Goal: Task Accomplishment & Management: Manage account settings

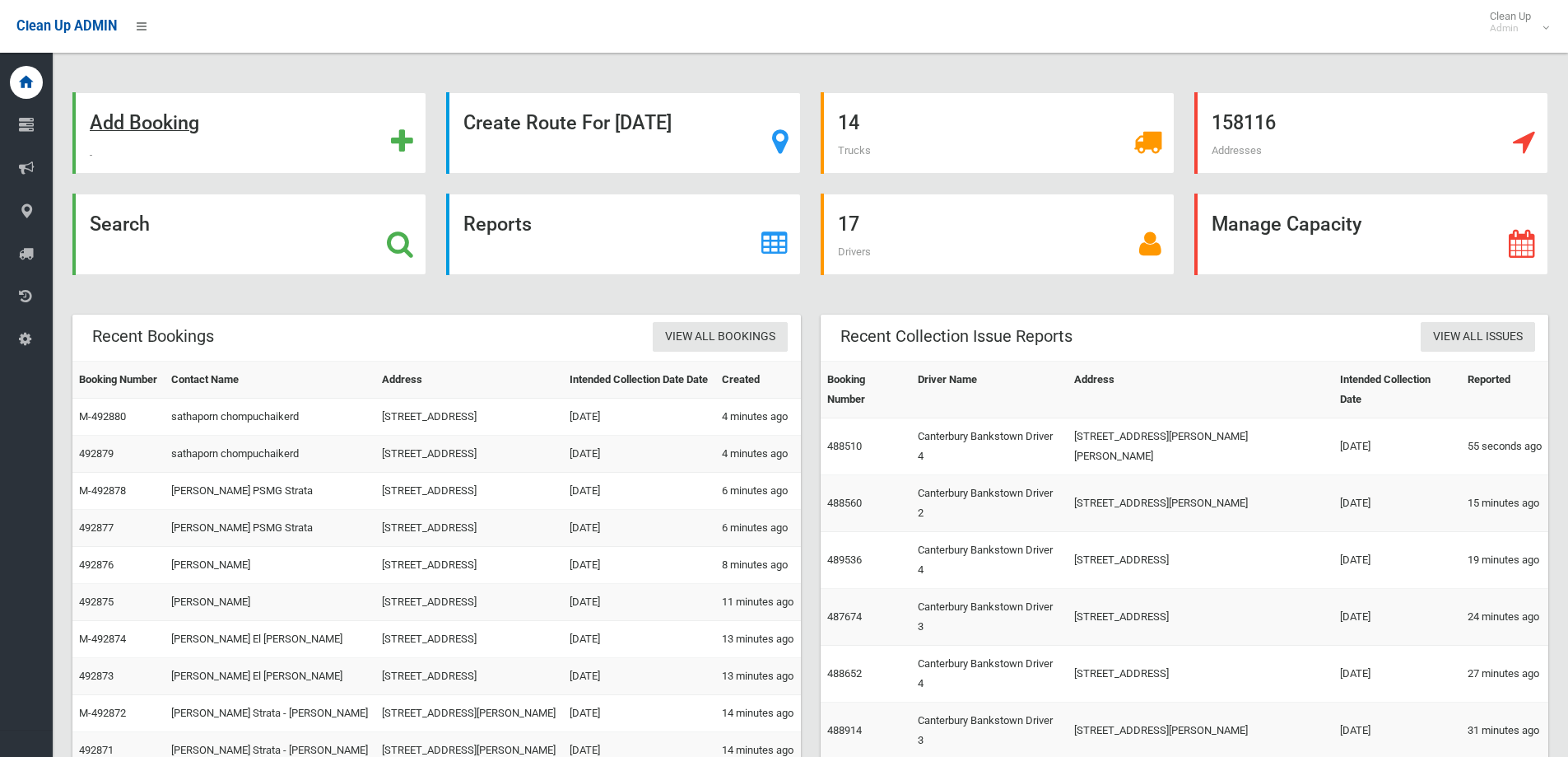
click at [160, 118] on strong "Add Booking" at bounding box center [144, 122] width 109 height 23
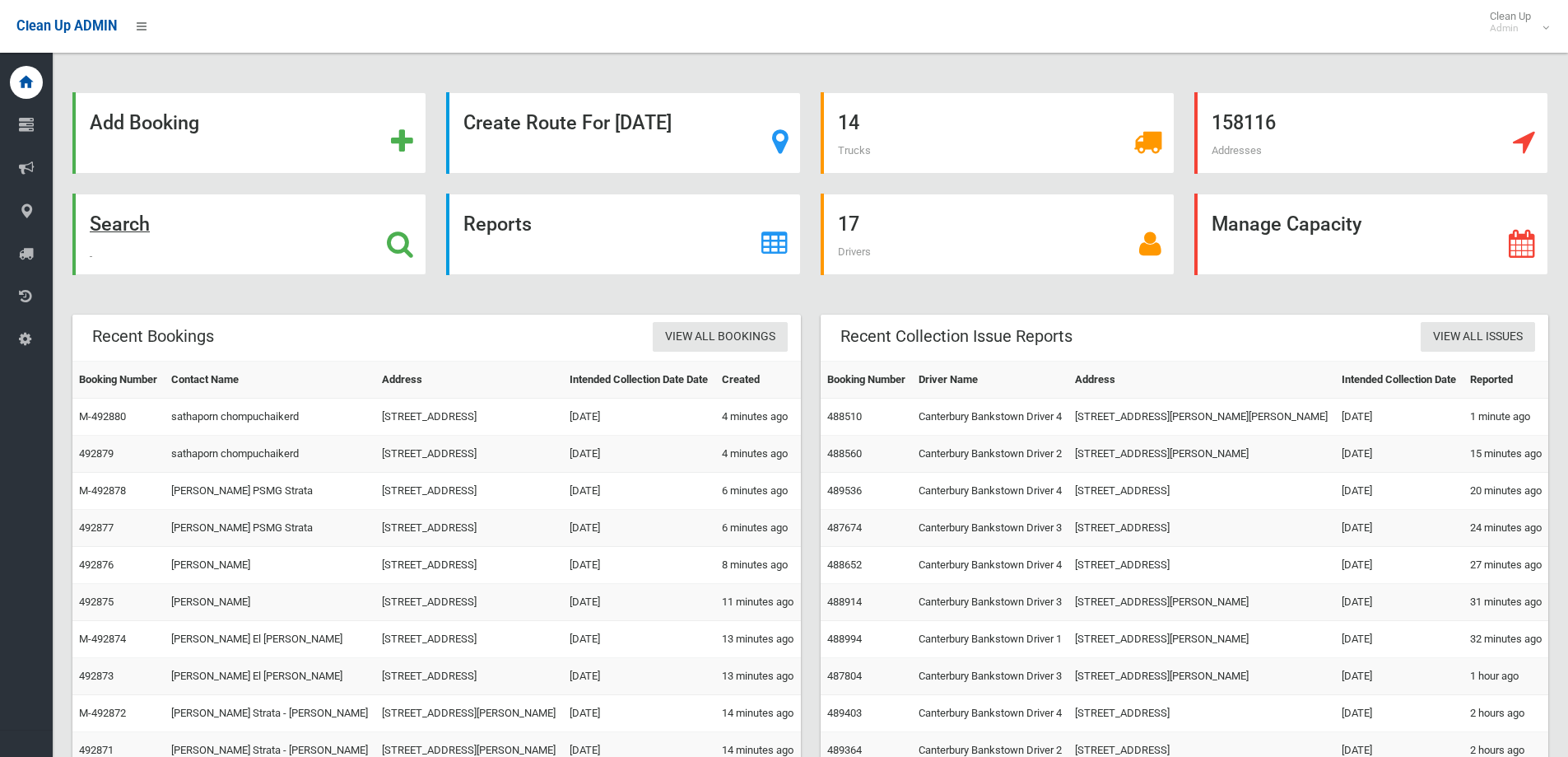
click at [113, 225] on strong "Search" at bounding box center [120, 223] width 60 height 23
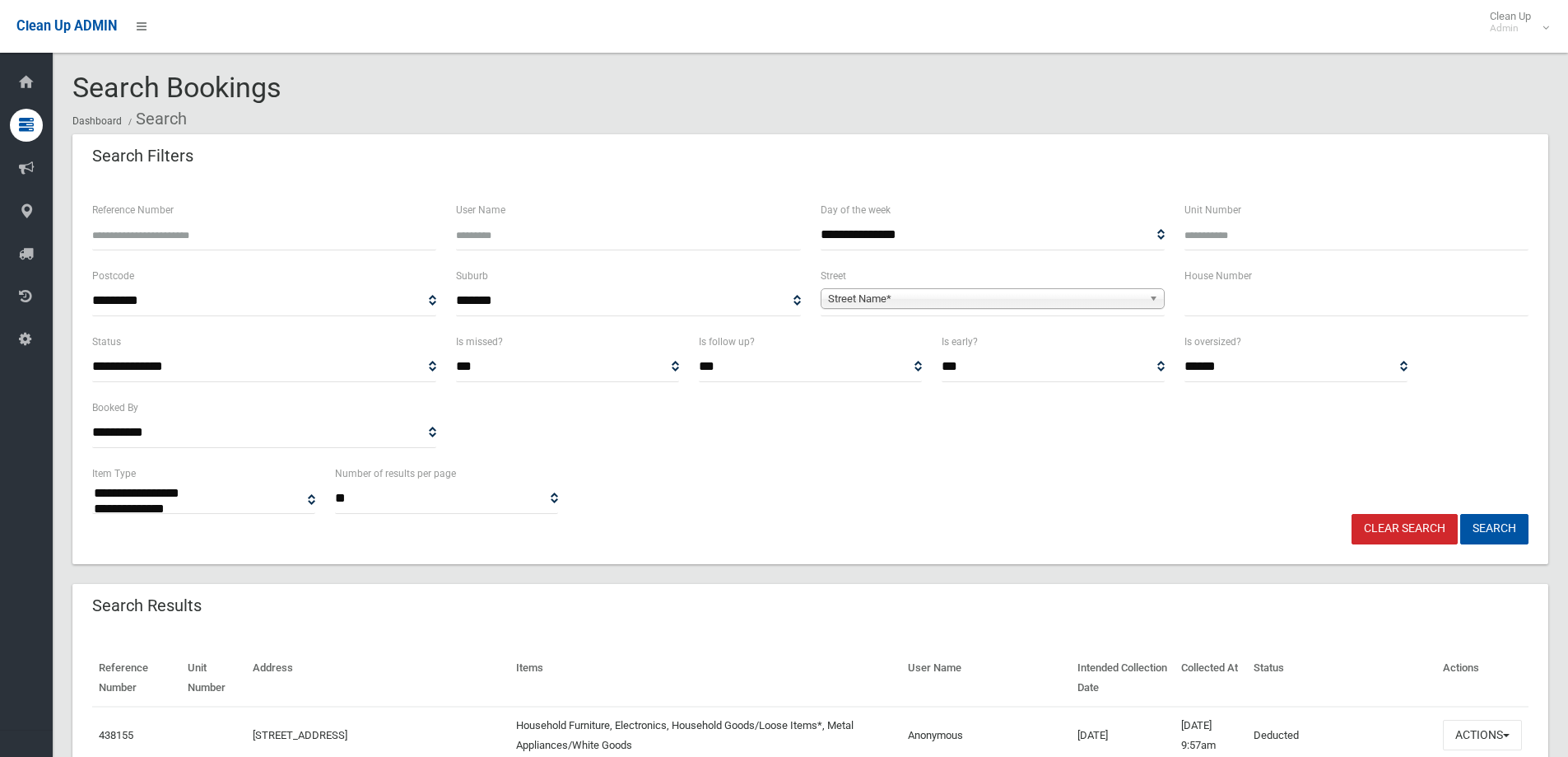
select select
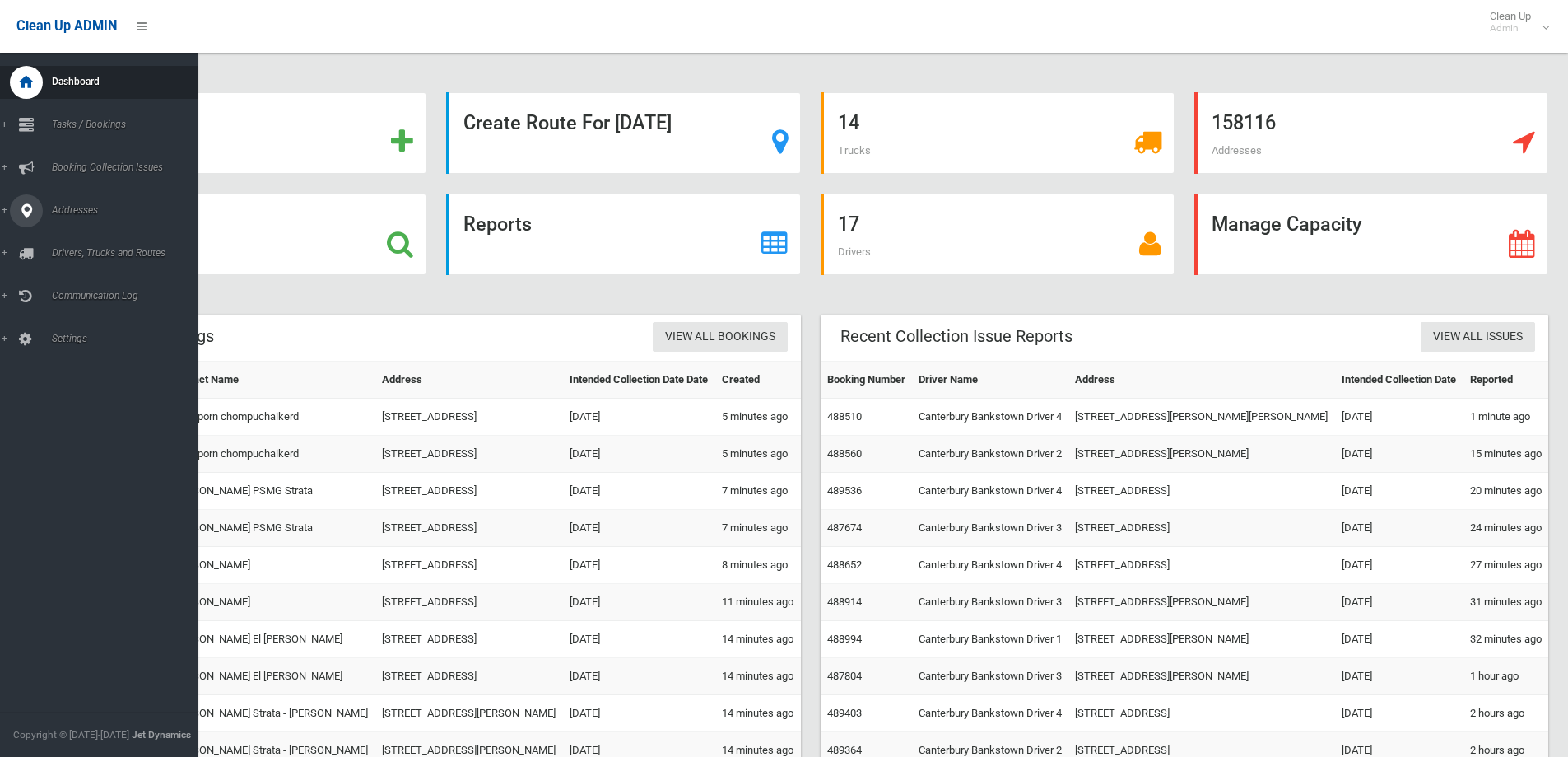
click at [67, 211] on span "Addresses" at bounding box center [128, 210] width 163 height 12
click at [90, 238] on span "All Addresses" at bounding box center [122, 239] width 149 height 12
